Goal: Check status: Check status

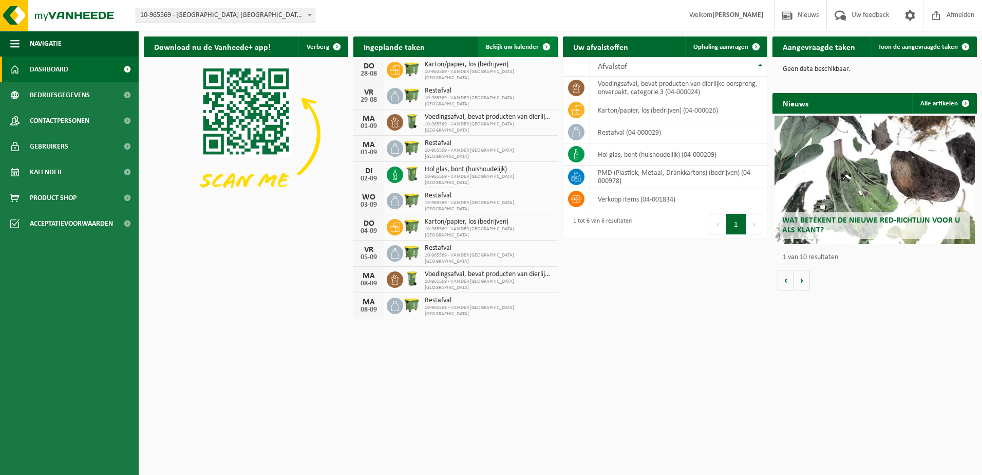
click at [534, 51] on link "Bekijk uw kalender" at bounding box center [517, 46] width 79 height 21
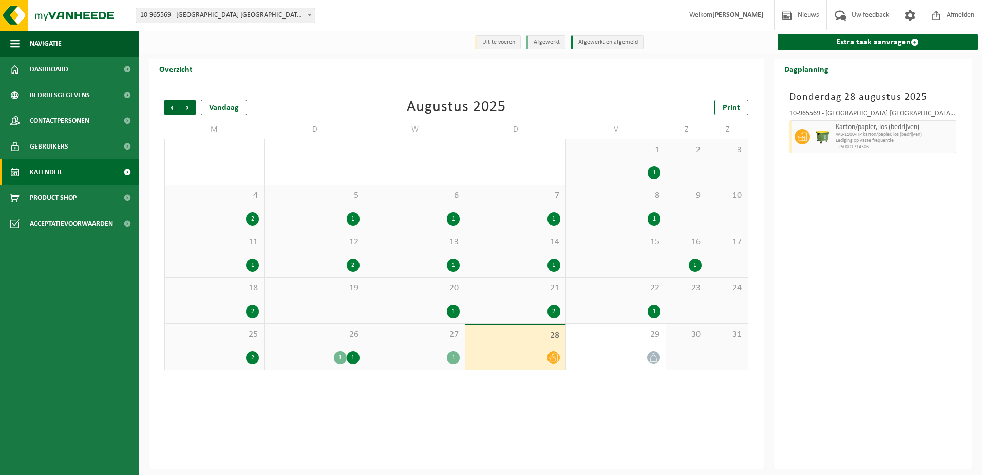
click at [431, 347] on div "27 1" at bounding box center [415, 347] width 100 height 46
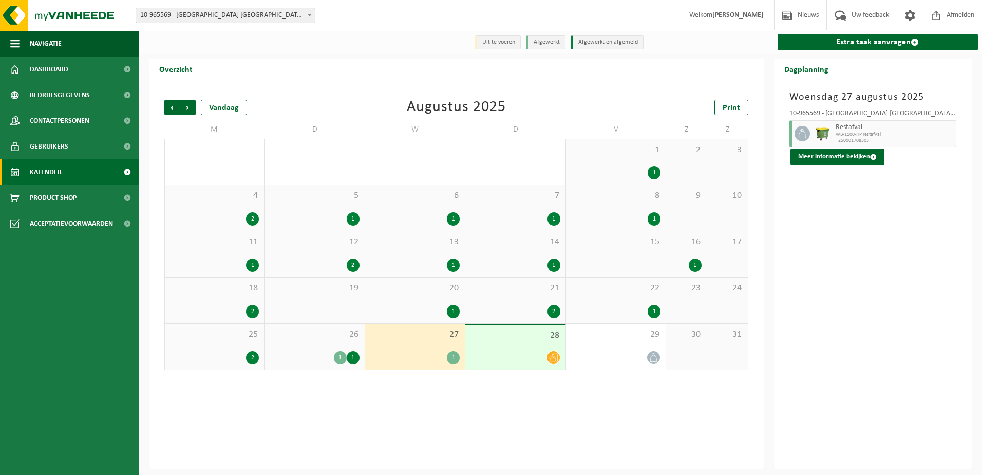
click at [325, 340] on span "26" at bounding box center [314, 334] width 89 height 11
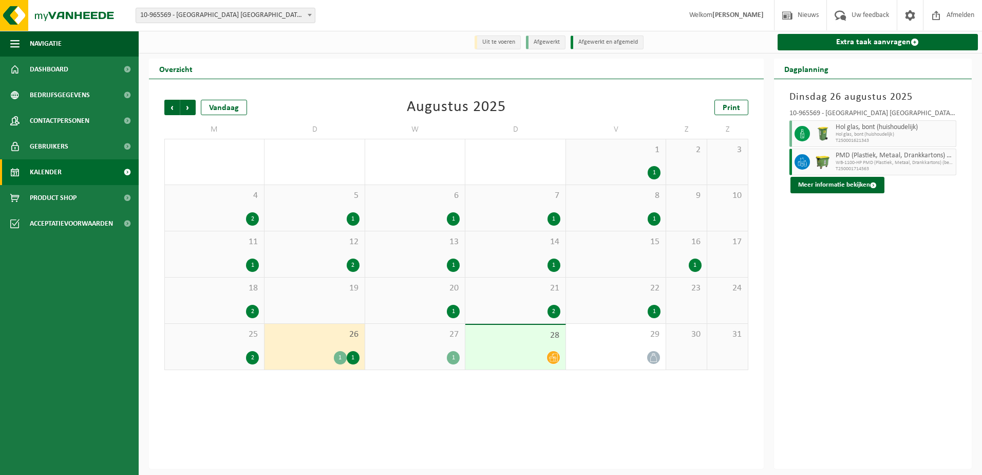
click at [519, 340] on span "28" at bounding box center [515, 335] width 89 height 11
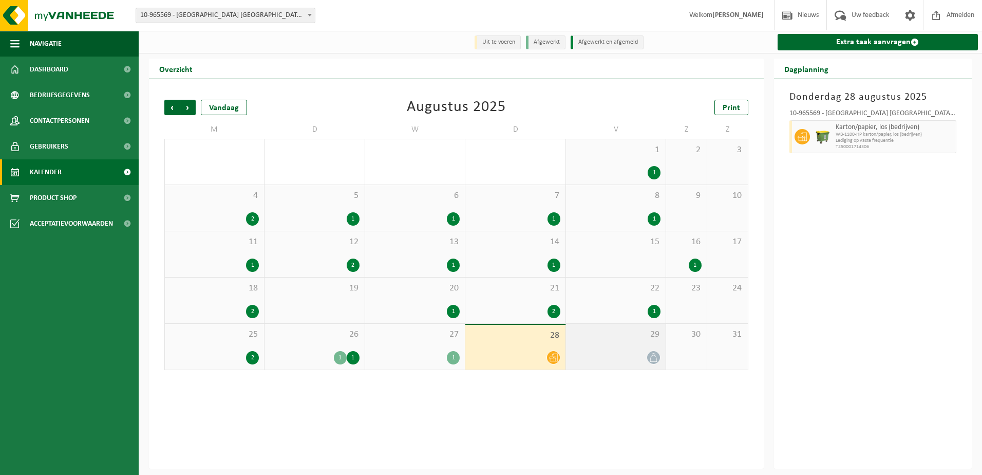
click at [642, 344] on div "29" at bounding box center [616, 347] width 100 height 46
